Goal: Task Accomplishment & Management: Use online tool/utility

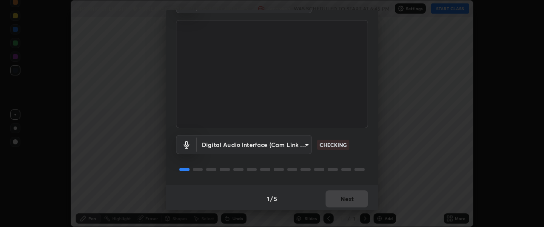
scroll to position [52, 0]
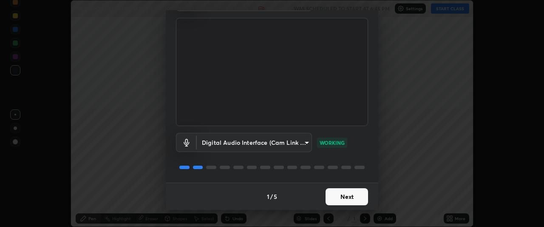
click at [345, 197] on button "Next" at bounding box center [347, 196] width 43 height 17
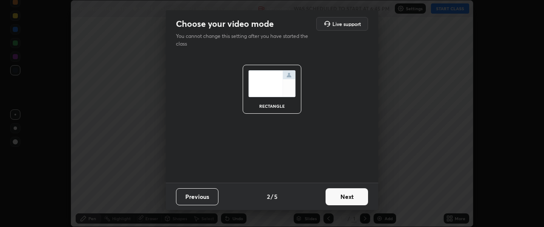
scroll to position [0, 0]
click at [348, 200] on button "Next" at bounding box center [347, 196] width 43 height 17
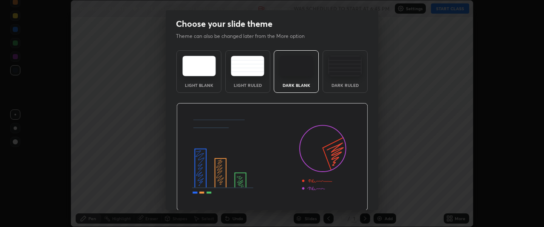
scroll to position [28, 0]
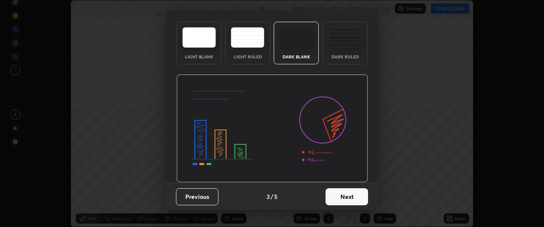
click at [343, 196] on button "Next" at bounding box center [347, 196] width 43 height 17
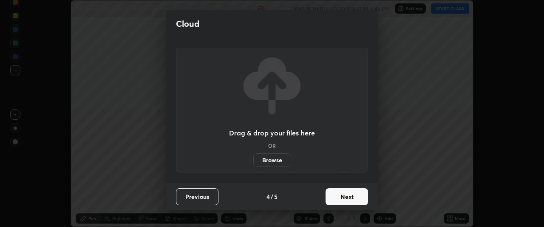
click at [345, 197] on button "Next" at bounding box center [347, 196] width 43 height 17
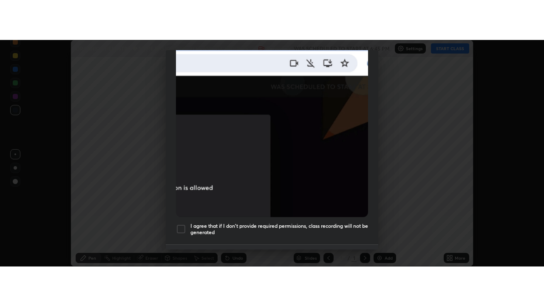
scroll to position [226, 0]
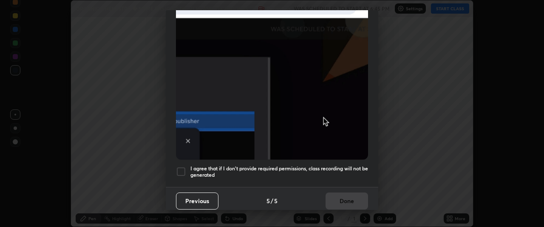
click at [342, 27] on img at bounding box center [272, 67] width 192 height 186
click at [181, 167] on div at bounding box center [181, 171] width 10 height 10
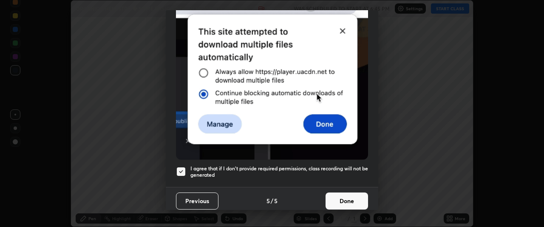
click at [340, 196] on button "Done" at bounding box center [347, 200] width 43 height 17
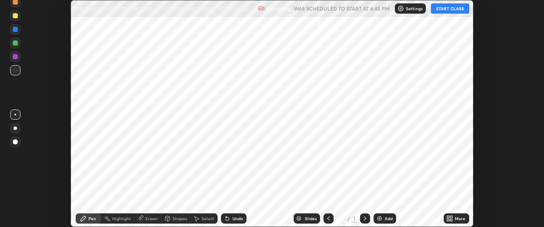
click at [450, 9] on button "START CLASS" at bounding box center [450, 8] width 38 height 10
click at [452, 219] on icon at bounding box center [452, 220] width 2 height 2
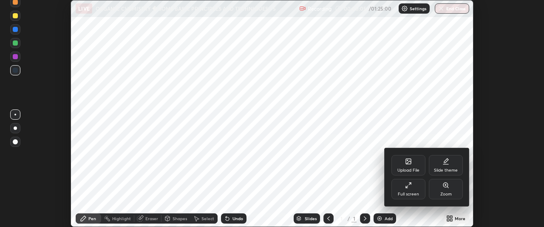
click at [409, 191] on div "Full screen" at bounding box center [409, 189] width 34 height 20
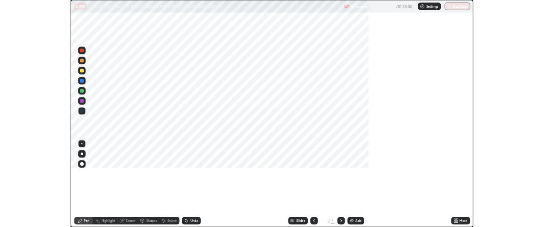
scroll to position [306, 544]
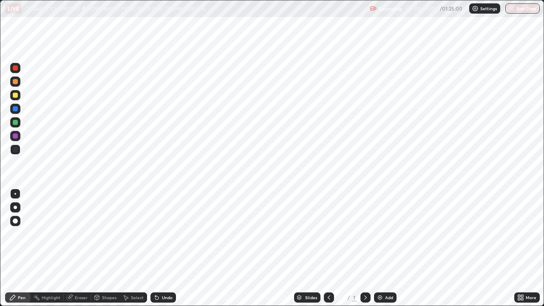
click at [523, 226] on icon at bounding box center [522, 299] width 2 height 2
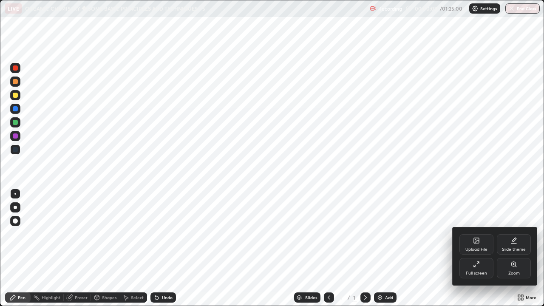
click at [478, 226] on div "Upload File" at bounding box center [477, 250] width 22 height 4
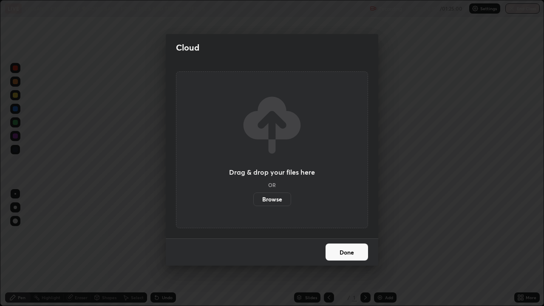
click at [274, 199] on label "Browse" at bounding box center [273, 200] width 38 height 14
click at [254, 199] on input "Browse" at bounding box center [254, 200] width 0 height 14
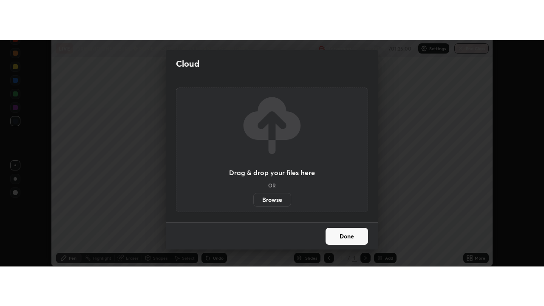
scroll to position [42309, 41991]
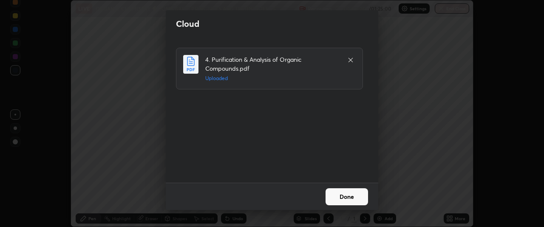
click at [341, 196] on button "Done" at bounding box center [347, 196] width 43 height 17
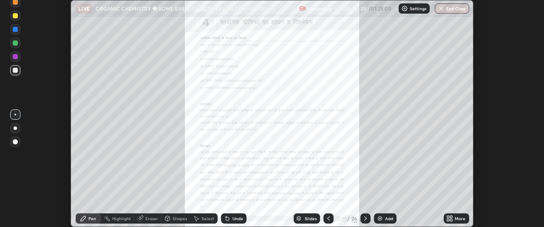
click at [449, 218] on icon at bounding box center [450, 218] width 7 height 7
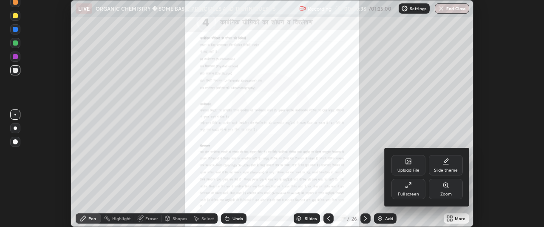
click at [422, 218] on div at bounding box center [272, 113] width 544 height 227
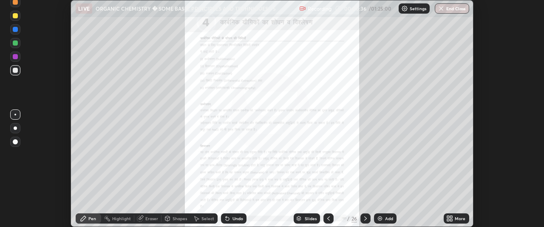
click at [450, 219] on icon at bounding box center [448, 220] width 2 height 2
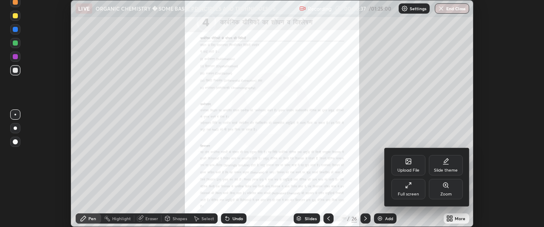
click at [408, 190] on div "Full screen" at bounding box center [409, 189] width 34 height 20
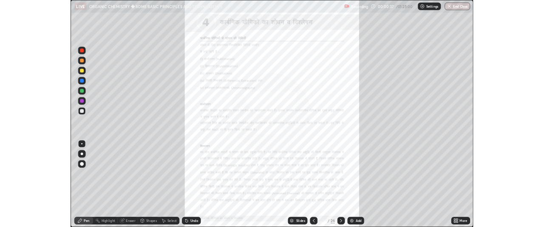
scroll to position [306, 544]
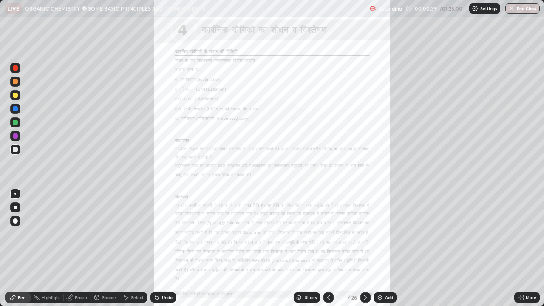
click at [520, 226] on icon at bounding box center [520, 296] width 2 height 2
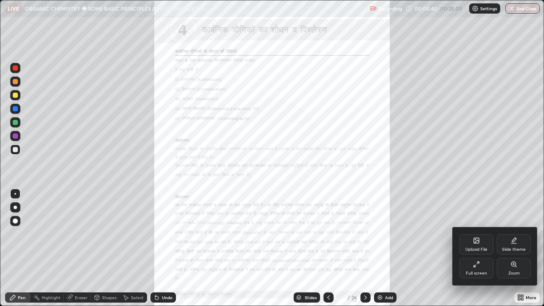
click at [512, 226] on div "Zoom" at bounding box center [514, 268] width 34 height 20
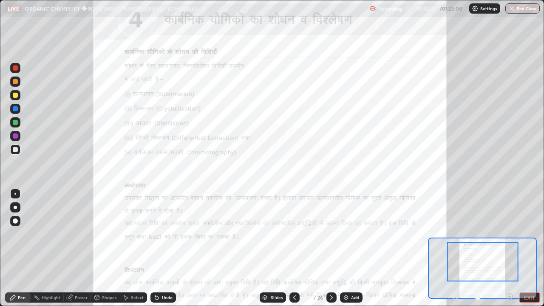
click at [16, 109] on div at bounding box center [15, 108] width 5 height 5
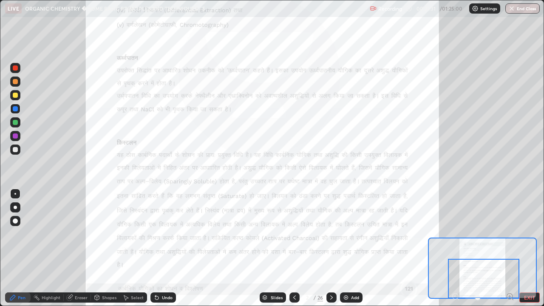
click at [524, 226] on button "EXIT" at bounding box center [530, 298] width 20 height 10
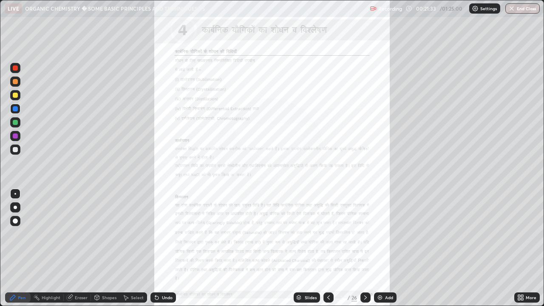
click at [365, 226] on icon at bounding box center [365, 297] width 7 height 7
click at [519, 226] on icon at bounding box center [520, 296] width 2 height 2
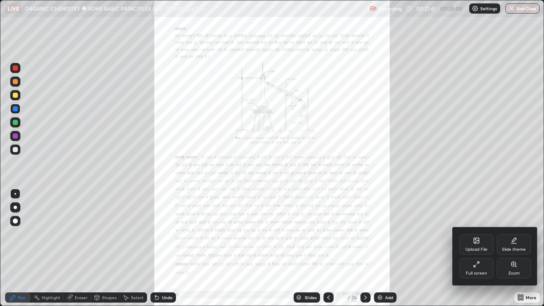
click at [472, 226] on div "Full screen" at bounding box center [476, 273] width 21 height 4
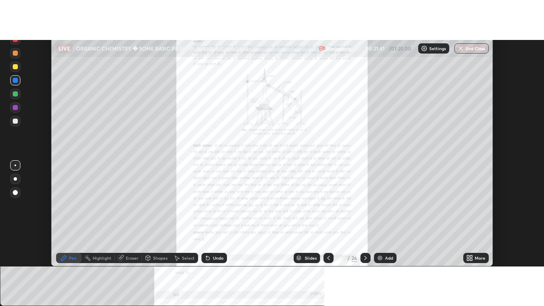
scroll to position [42309, 41991]
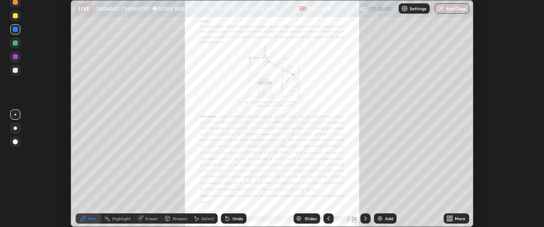
click at [450, 219] on icon at bounding box center [448, 220] width 2 height 2
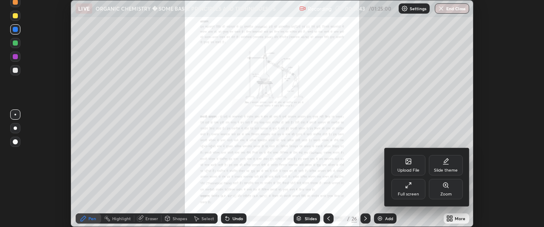
click at [411, 189] on div "Full screen" at bounding box center [409, 189] width 34 height 20
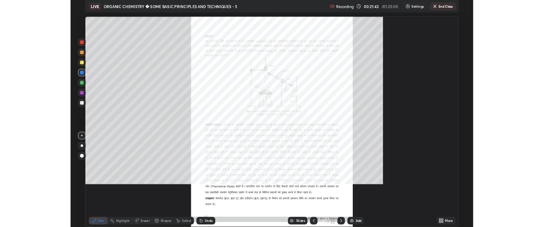
scroll to position [306, 544]
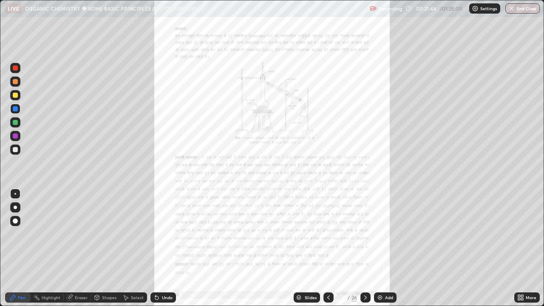
click at [521, 226] on icon at bounding box center [521, 297] width 7 height 7
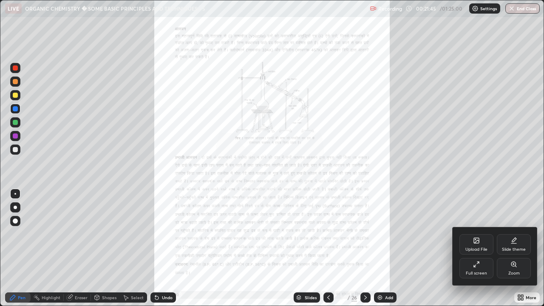
click at [511, 226] on div "Zoom" at bounding box center [514, 273] width 11 height 4
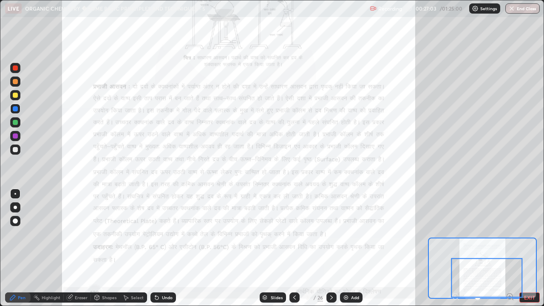
click at [15, 68] on div at bounding box center [15, 68] width 5 height 5
click at [526, 226] on button "EXIT" at bounding box center [530, 298] width 20 height 10
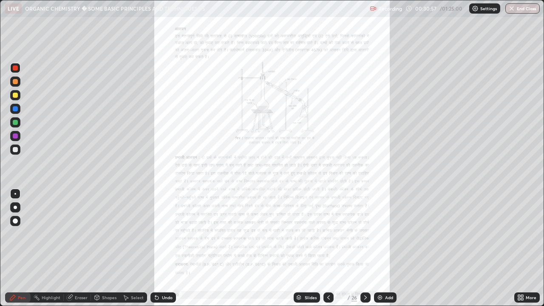
click at [365, 226] on icon at bounding box center [365, 297] width 7 height 7
click at [519, 226] on icon at bounding box center [520, 296] width 2 height 2
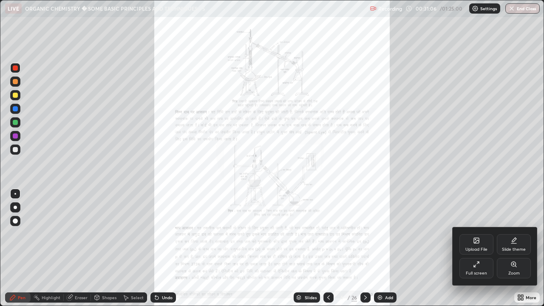
click at [476, 226] on div "Full screen" at bounding box center [477, 268] width 34 height 20
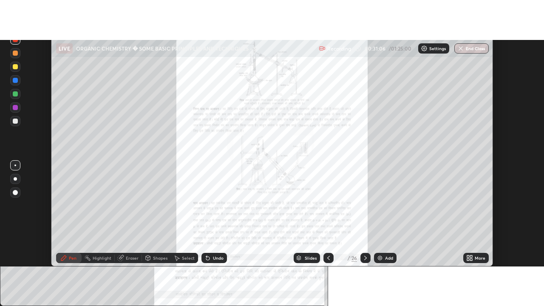
scroll to position [42309, 41991]
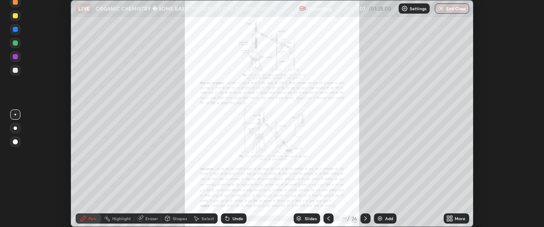
click at [454, 217] on div "More" at bounding box center [457, 218] width 26 height 10
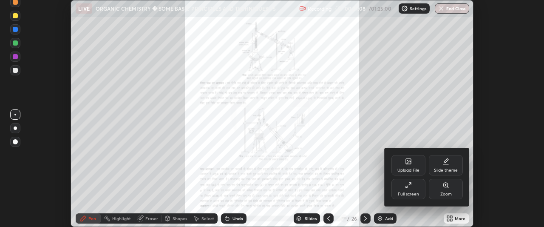
click at [410, 189] on div "Full screen" at bounding box center [409, 189] width 34 height 20
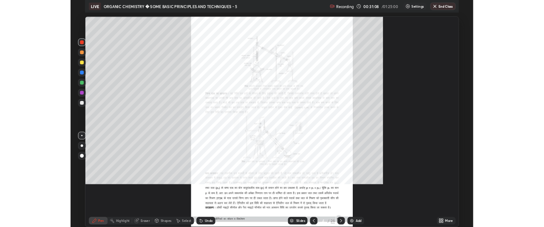
scroll to position [306, 544]
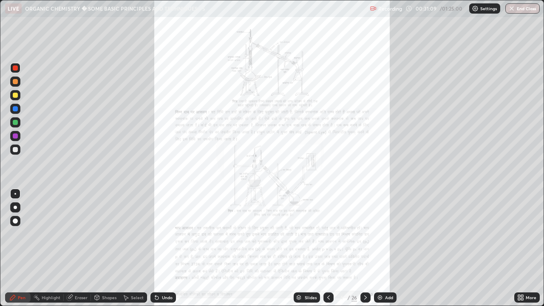
click at [521, 226] on icon at bounding box center [521, 297] width 7 height 7
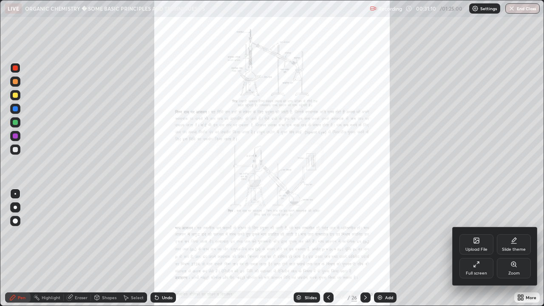
click at [513, 226] on div "Zoom" at bounding box center [514, 273] width 11 height 4
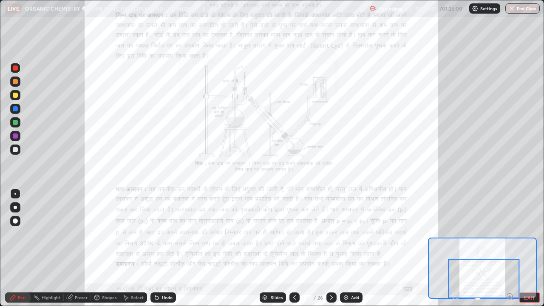
click at [77, 226] on div "Eraser" at bounding box center [81, 298] width 13 height 4
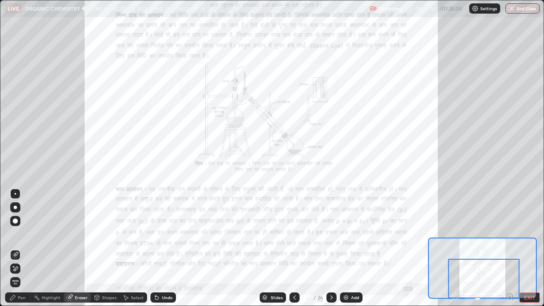
click at [81, 226] on div "Eraser" at bounding box center [81, 298] width 13 height 4
click at [25, 226] on div "Pen" at bounding box center [22, 298] width 8 height 4
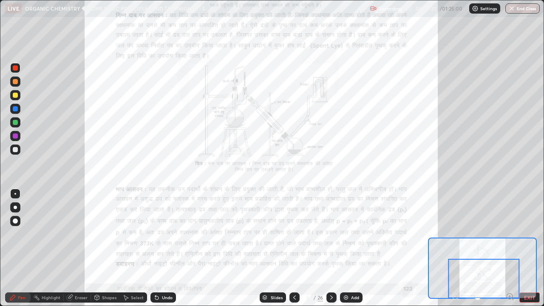
click at [533, 226] on button "EXIT" at bounding box center [530, 298] width 20 height 10
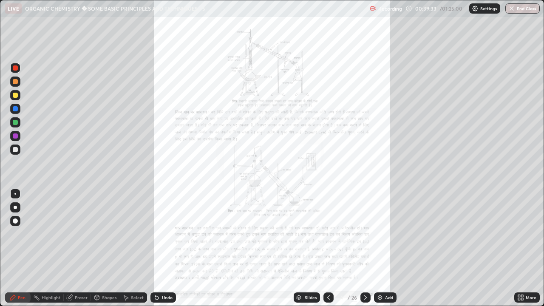
click at [365, 226] on icon at bounding box center [365, 297] width 7 height 7
click at [521, 226] on icon at bounding box center [521, 297] width 7 height 7
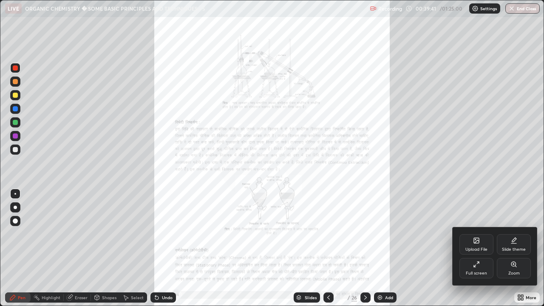
click at [515, 226] on div "Zoom" at bounding box center [514, 268] width 34 height 20
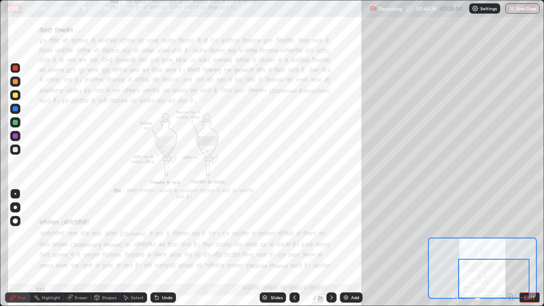
click at [509, 226] on div at bounding box center [494, 279] width 71 height 40
click at [510, 226] on div at bounding box center [494, 279] width 71 height 40
click at [509, 226] on div at bounding box center [494, 279] width 71 height 40
click at [459, 226] on div at bounding box center [494, 279] width 71 height 40
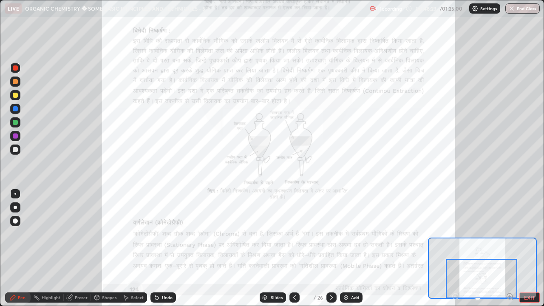
click at [530, 226] on button "EXIT" at bounding box center [530, 298] width 20 height 10
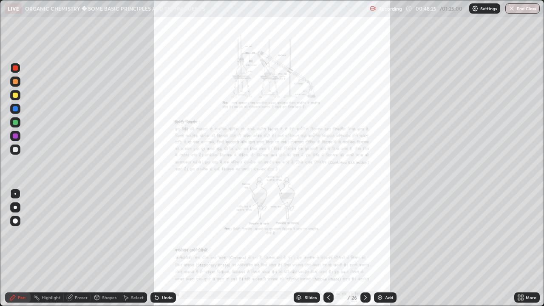
click at [366, 226] on icon at bounding box center [365, 297] width 7 height 7
click at [520, 226] on icon at bounding box center [521, 297] width 7 height 7
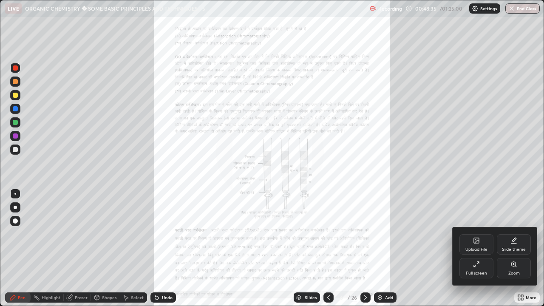
click at [506, 226] on div "Zoom" at bounding box center [514, 268] width 34 height 20
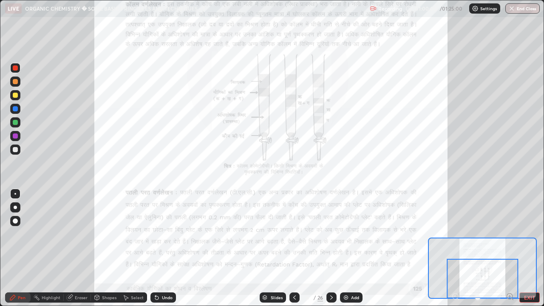
click at [533, 226] on button "EXIT" at bounding box center [530, 298] width 20 height 10
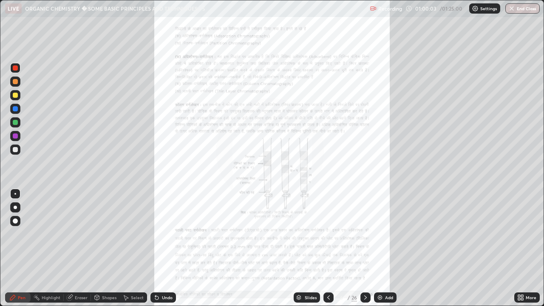
click at [365, 226] on icon at bounding box center [365, 297] width 7 height 7
click at [519, 226] on icon at bounding box center [520, 296] width 2 height 2
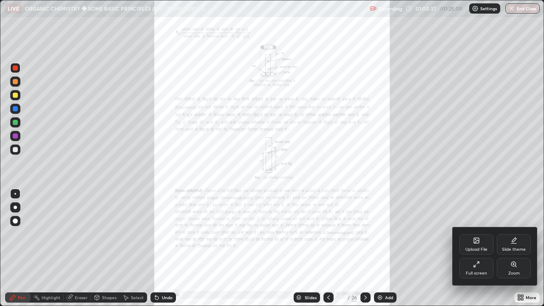
click at [506, 226] on div "Zoom" at bounding box center [514, 268] width 34 height 20
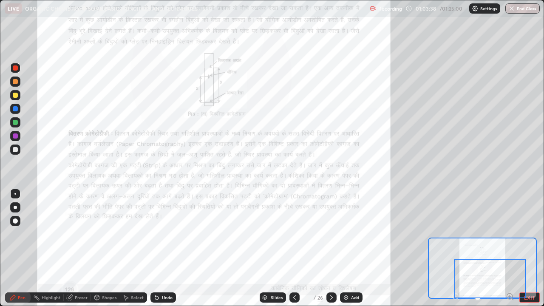
click at [532, 226] on button "EXIT" at bounding box center [530, 298] width 20 height 10
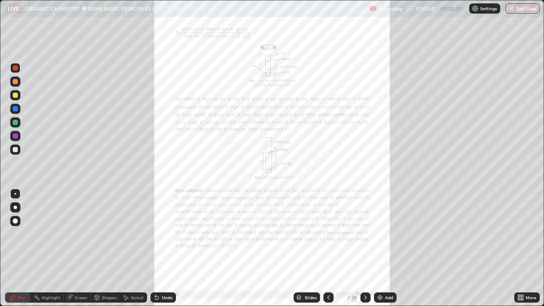
click at [366, 226] on icon at bounding box center [365, 297] width 7 height 7
click at [519, 226] on icon at bounding box center [520, 296] width 2 height 2
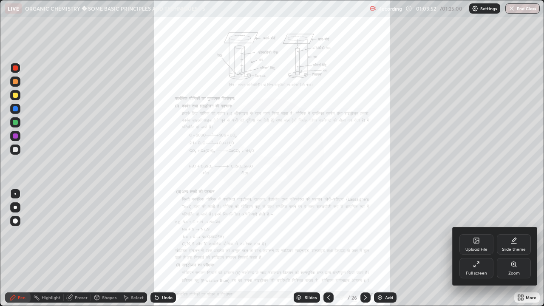
click at [509, 226] on div "Zoom" at bounding box center [514, 273] width 11 height 4
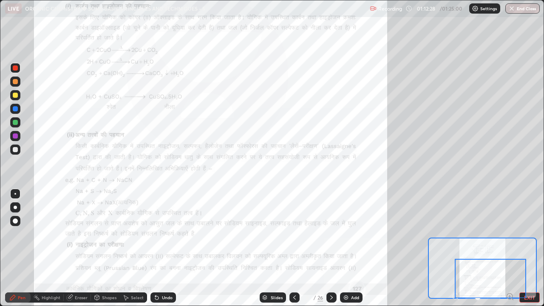
click at [529, 226] on button "EXIT" at bounding box center [530, 298] width 20 height 10
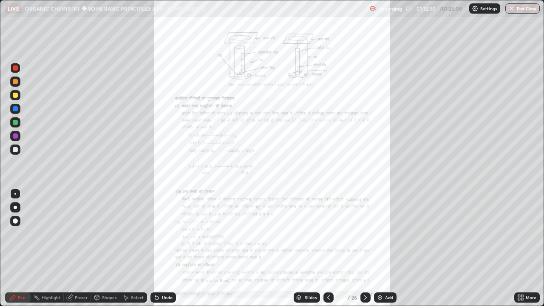
click at [366, 226] on icon at bounding box center [365, 297] width 7 height 7
click at [328, 226] on icon at bounding box center [329, 298] width 3 height 4
click at [366, 226] on icon at bounding box center [366, 298] width 3 height 4
click at [521, 226] on icon at bounding box center [522, 299] width 2 height 2
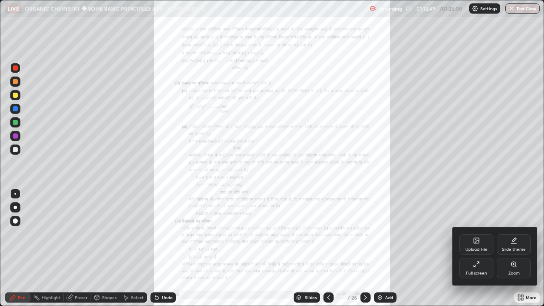
click at [508, 226] on div "Zoom" at bounding box center [514, 268] width 34 height 20
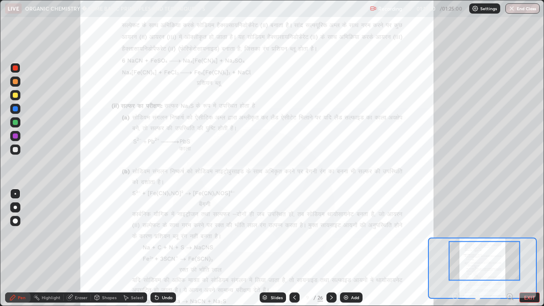
click at [84, 226] on div "Eraser" at bounding box center [81, 298] width 13 height 4
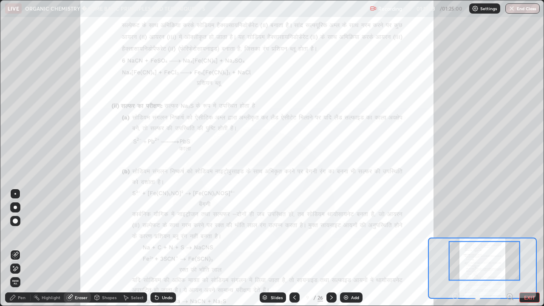
click at [25, 226] on div "Pen" at bounding box center [22, 298] width 8 height 4
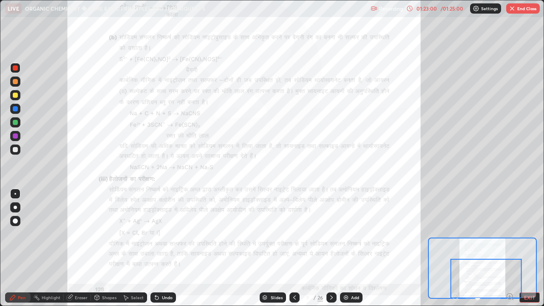
click at [331, 226] on icon at bounding box center [331, 297] width 7 height 7
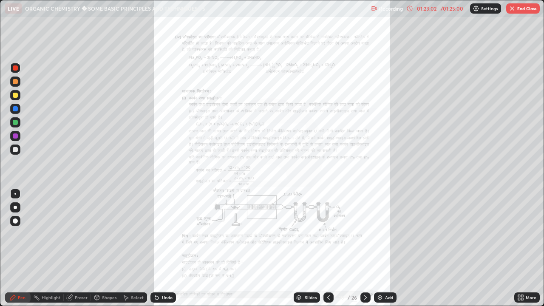
click at [328, 226] on icon at bounding box center [328, 297] width 7 height 7
click at [365, 226] on icon at bounding box center [365, 297] width 7 height 7
click at [366, 226] on icon at bounding box center [365, 297] width 7 height 7
click at [366, 226] on icon at bounding box center [366, 298] width 3 height 4
click at [364, 226] on icon at bounding box center [365, 297] width 7 height 7
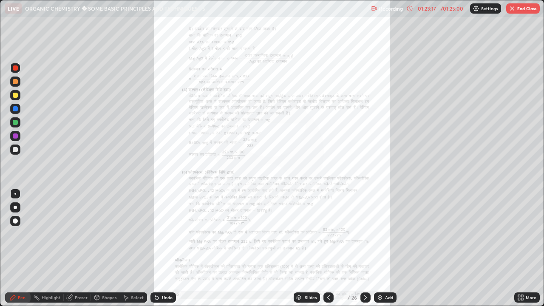
click at [366, 226] on icon at bounding box center [366, 298] width 3 height 4
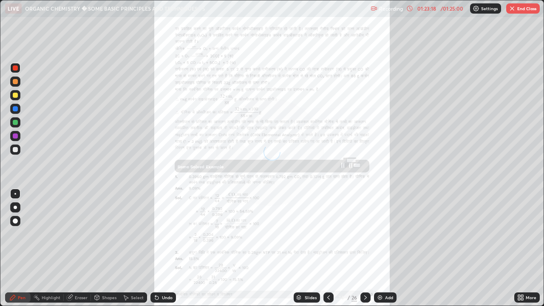
click at [365, 226] on icon at bounding box center [366, 298] width 3 height 4
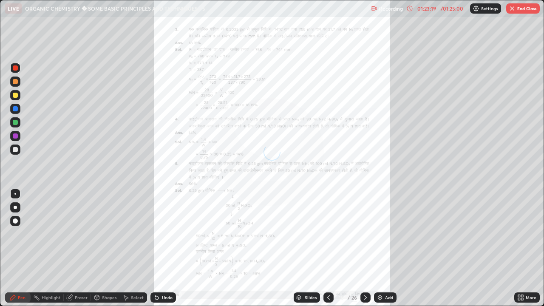
click at [365, 226] on icon at bounding box center [366, 298] width 3 height 4
click at [328, 226] on icon at bounding box center [329, 298] width 3 height 4
click at [328, 226] on icon at bounding box center [328, 297] width 7 height 7
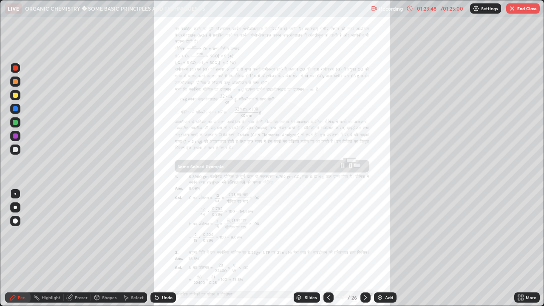
click at [378, 226] on img at bounding box center [380, 297] width 7 height 7
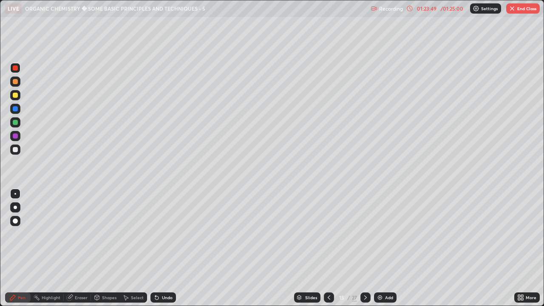
click at [379, 226] on img at bounding box center [380, 297] width 7 height 7
click at [520, 226] on icon at bounding box center [520, 296] width 2 height 2
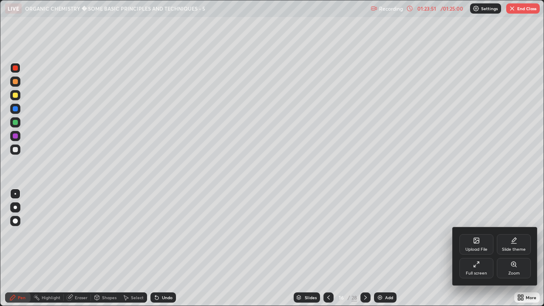
click at [510, 226] on div "Slide theme" at bounding box center [514, 250] width 24 height 4
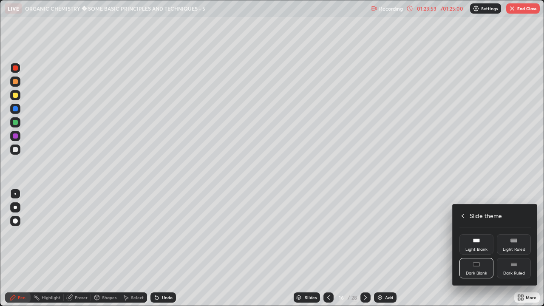
click at [508, 226] on div "Dark Ruled" at bounding box center [515, 273] width 22 height 4
click at [440, 226] on div at bounding box center [272, 153] width 544 height 306
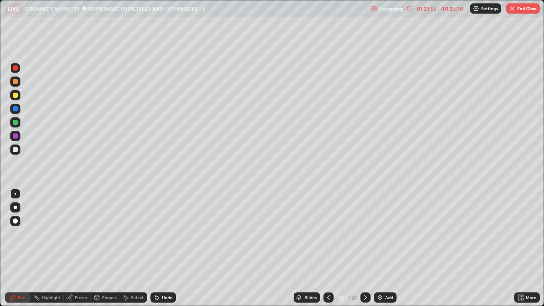
click at [380, 226] on img at bounding box center [380, 297] width 7 height 7
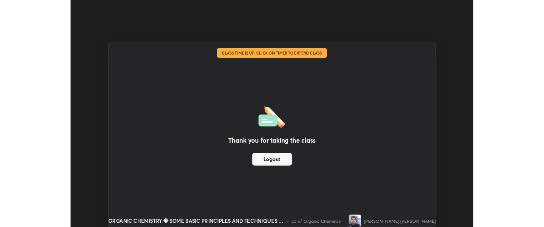
scroll to position [42309, 41991]
